Goal: Navigation & Orientation: Go to known website

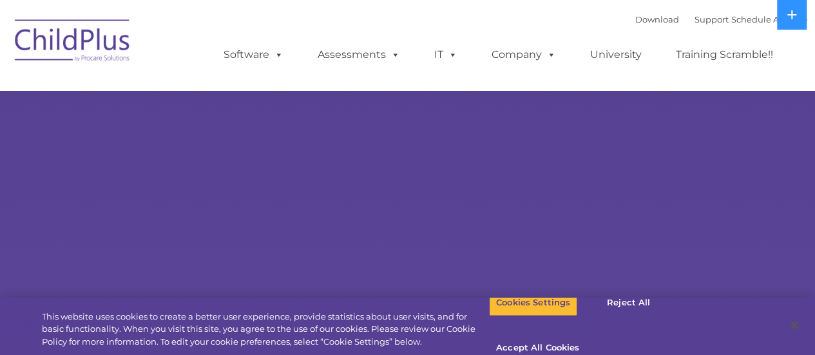
select select "MEDIUM"
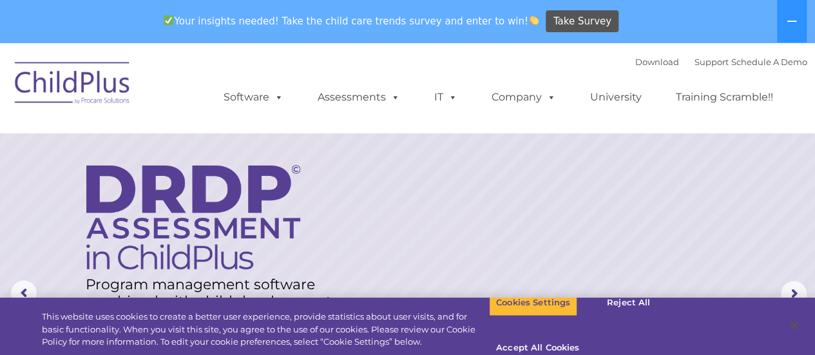
click at [111, 77] on img at bounding box center [72, 85] width 129 height 64
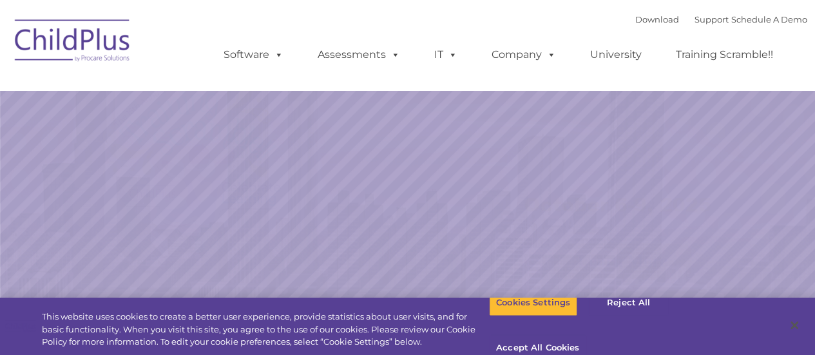
select select "MEDIUM"
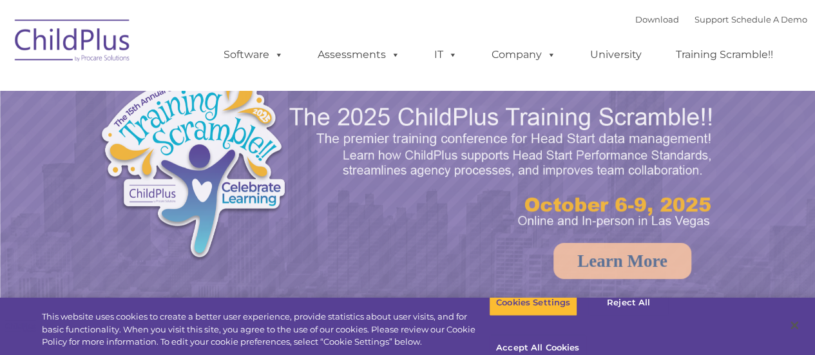
select select "MEDIUM"
